Goal: Answer question/provide support

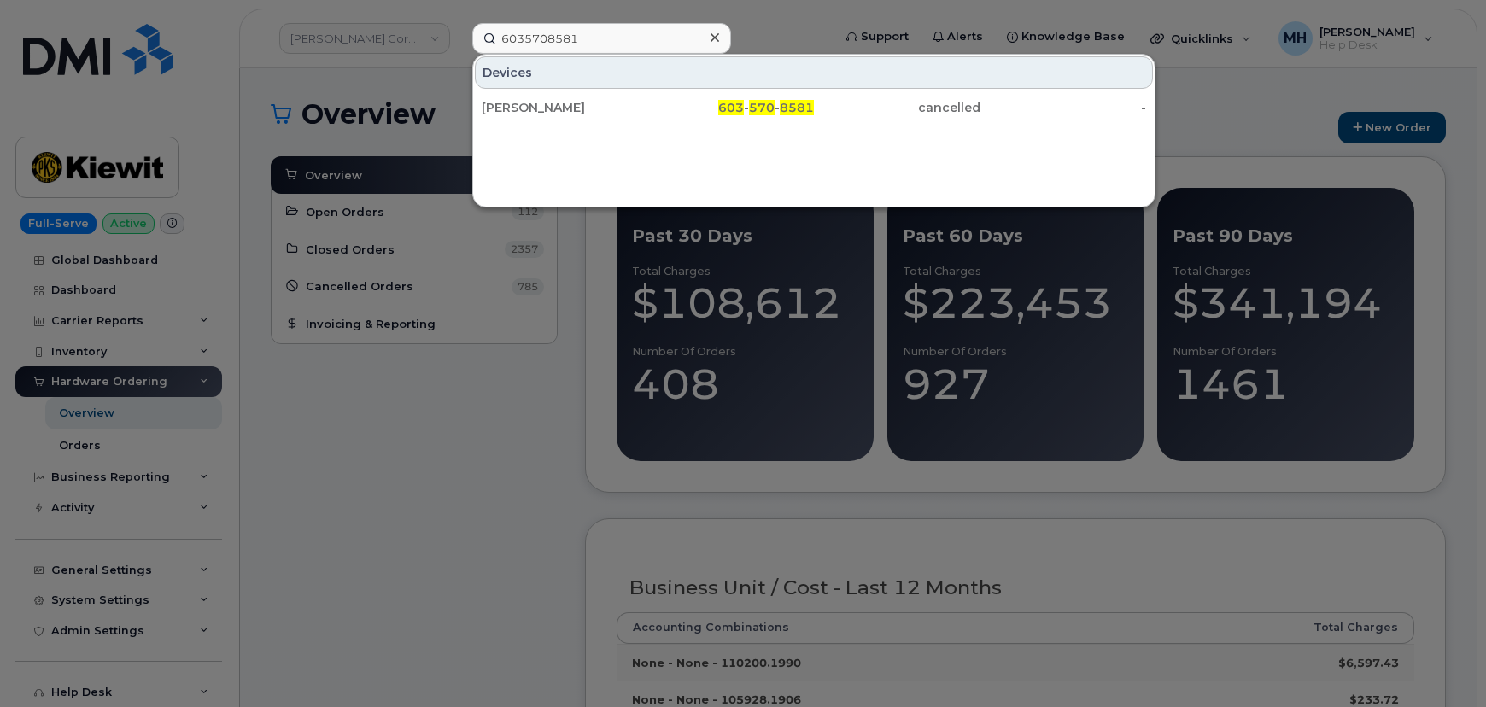
type input "6035708581"
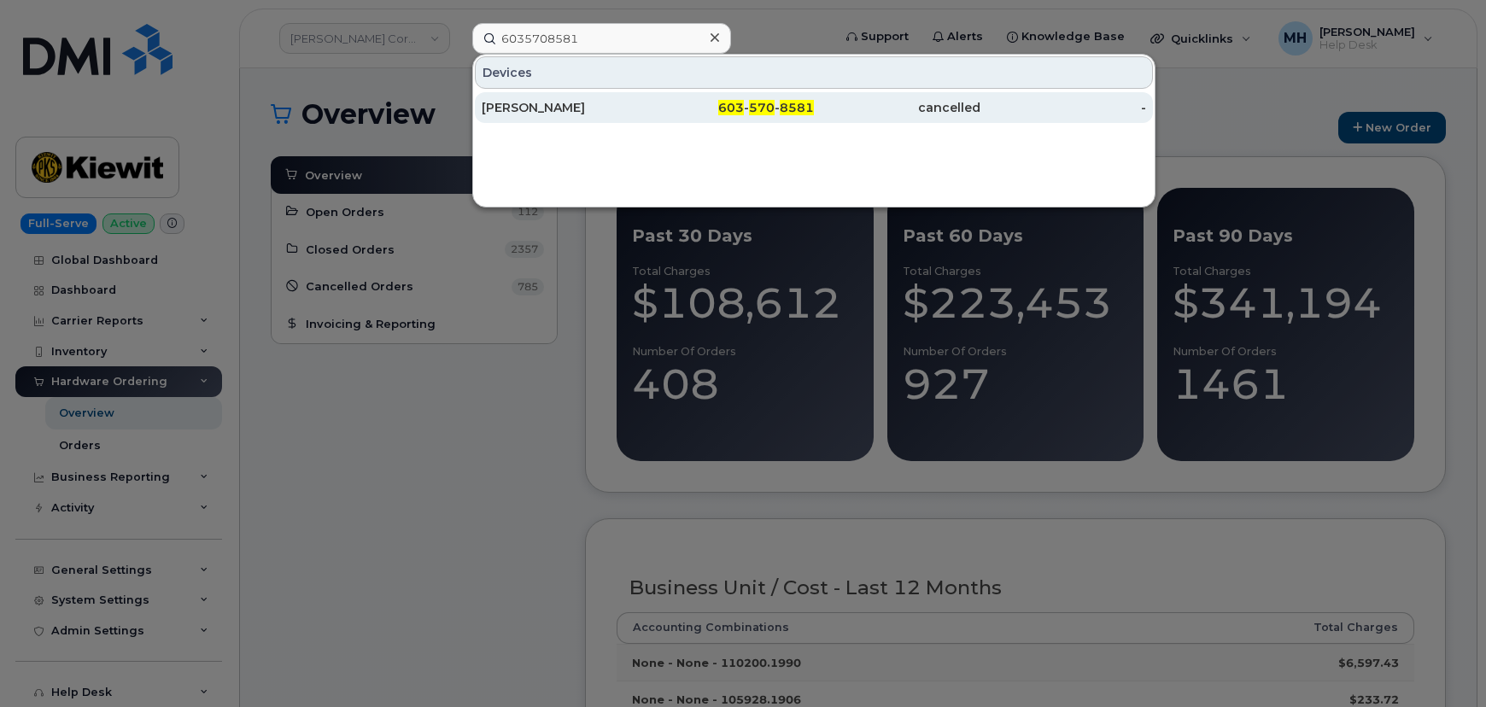
click at [604, 99] on div "[PERSON_NAME]" at bounding box center [565, 107] width 167 height 17
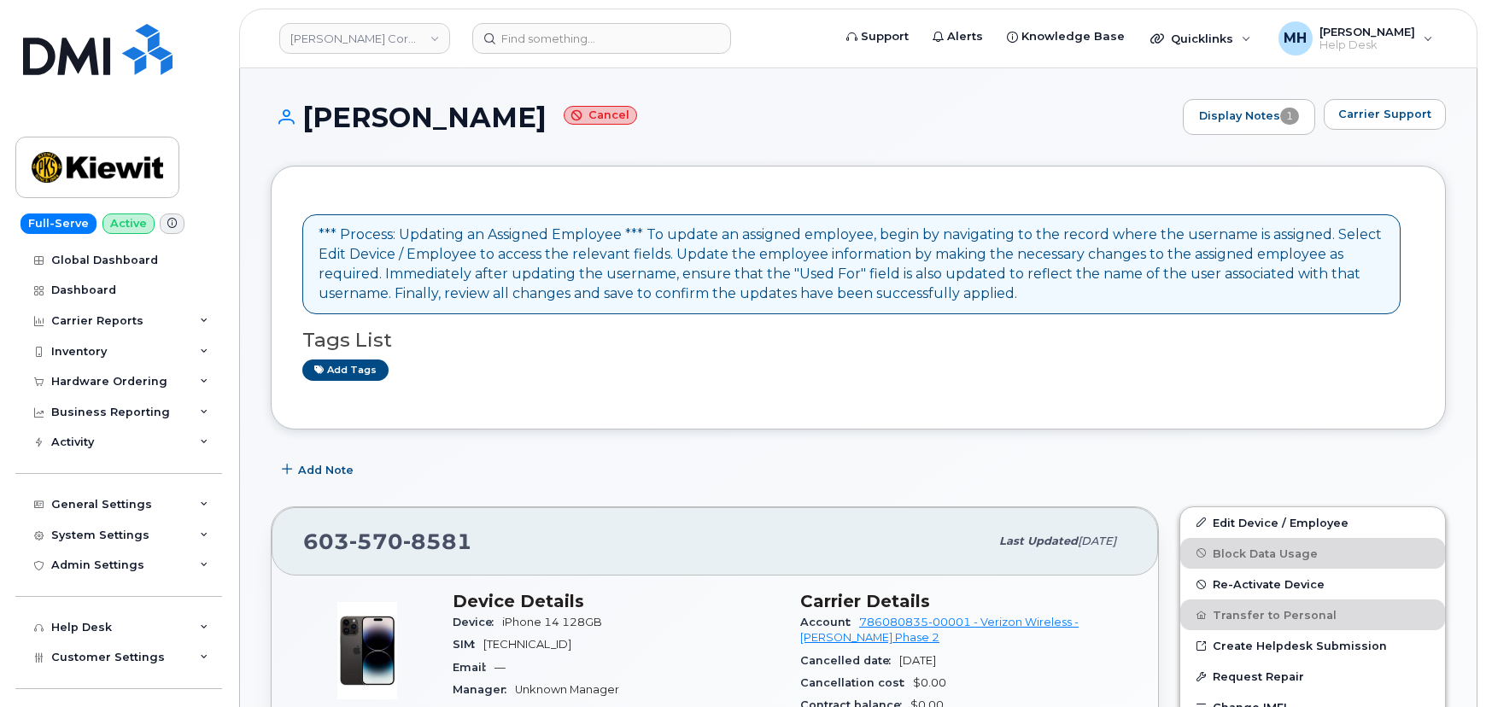
click at [1374, 136] on div "[PERSON_NAME] Cancel Display Notes 1 Carrier Support" at bounding box center [858, 132] width 1175 height 67
click at [1376, 121] on span "Carrier Support" at bounding box center [1385, 114] width 93 height 16
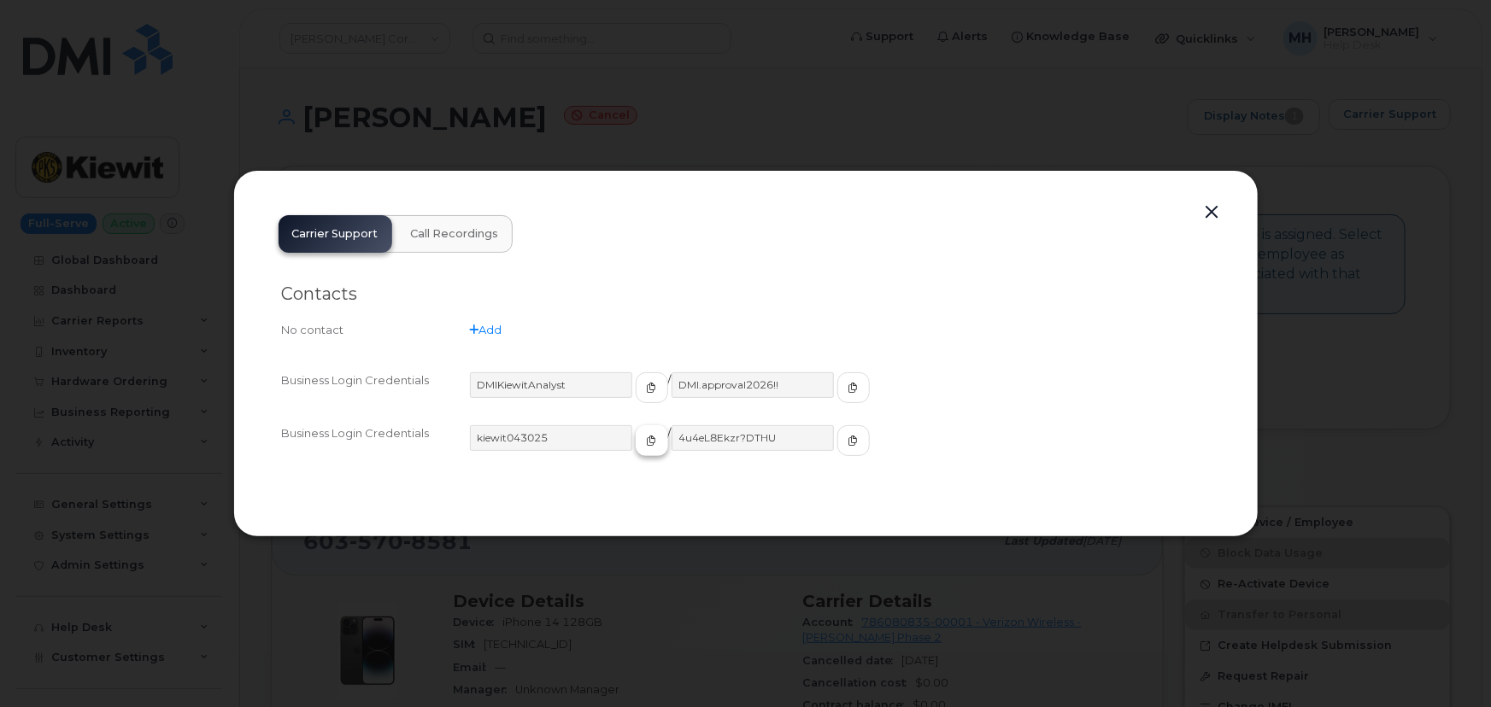
click at [636, 445] on button "button" at bounding box center [652, 440] width 32 height 31
click at [848, 443] on icon "button" at bounding box center [853, 441] width 10 height 10
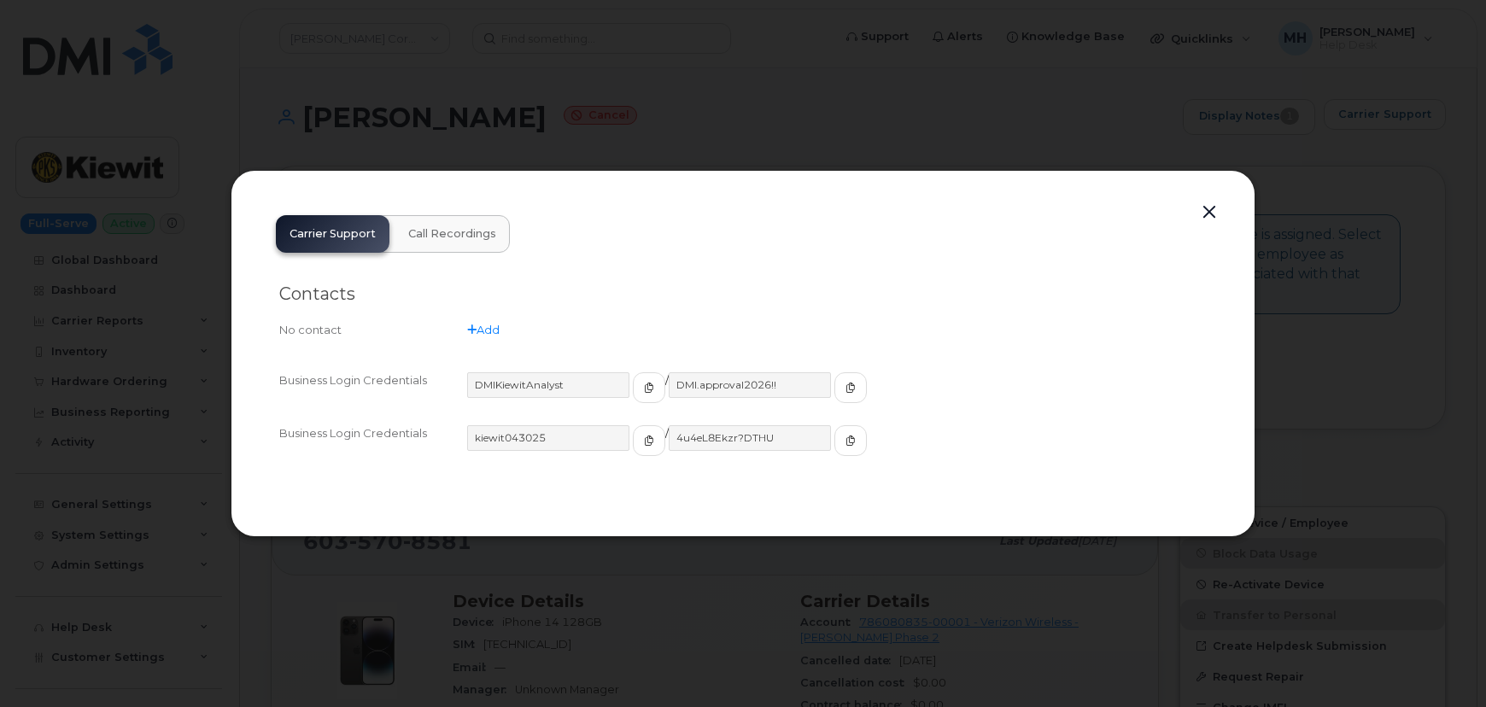
click at [1204, 207] on button "button" at bounding box center [1210, 213] width 26 height 24
